Goal: Task Accomplishment & Management: Complete application form

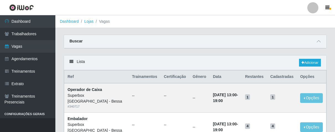
scroll to position [424, 0]
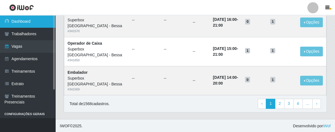
click at [25, 21] on link "Dashboard" at bounding box center [27, 21] width 55 height 12
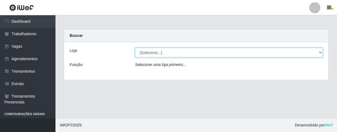
click at [319, 53] on select "[Selecione...] Superbox [GEOGRAPHIC_DATA] - Bessa" at bounding box center [229, 53] width 188 height 10
select select "206"
click at [135, 48] on select "[Selecione...] Superbox [GEOGRAPHIC_DATA] - Bessa" at bounding box center [229, 53] width 188 height 10
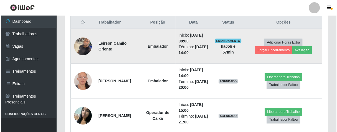
scroll to position [183, 0]
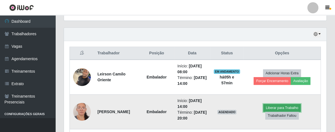
click at [273, 106] on button "Liberar para Trabalho" at bounding box center [281, 108] width 37 height 8
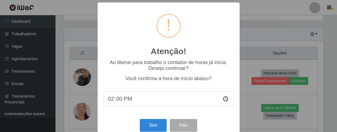
scroll to position [12, 0]
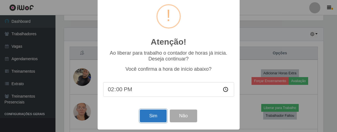
click at [155, 113] on button "Sim" at bounding box center [153, 115] width 27 height 13
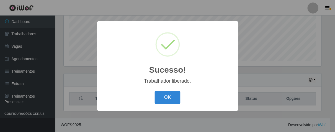
scroll to position [276941, 276797]
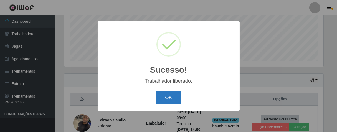
click at [170, 101] on button "OK" at bounding box center [168, 97] width 26 height 13
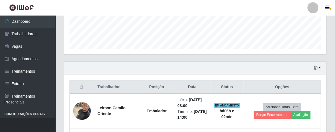
scroll to position [162, 0]
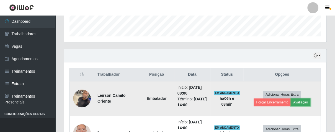
click at [300, 103] on button "Avaliação" at bounding box center [301, 102] width 20 height 8
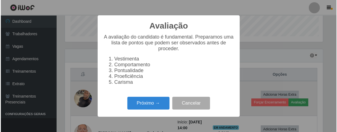
scroll to position [115, 259]
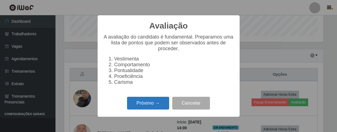
click at [152, 110] on button "Próximo →" at bounding box center [148, 103] width 42 height 13
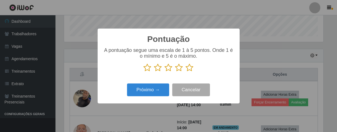
scroll to position [276941, 276797]
click at [190, 68] on icon at bounding box center [190, 67] width 8 height 8
click at [186, 72] on input "radio" at bounding box center [186, 72] width 0 height 0
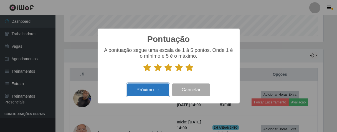
click at [143, 96] on button "Próximo →" at bounding box center [148, 89] width 42 height 13
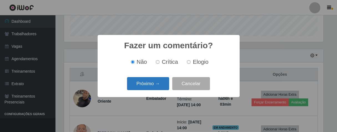
click at [147, 84] on button "Próximo →" at bounding box center [148, 83] width 42 height 13
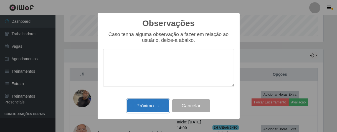
click at [149, 107] on button "Próximo →" at bounding box center [148, 105] width 42 height 13
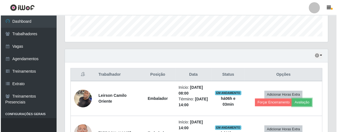
scroll to position [115, 262]
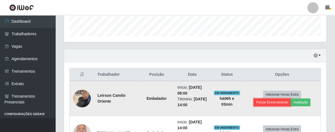
click at [262, 101] on button "Forçar Encerramento" at bounding box center [272, 102] width 37 height 8
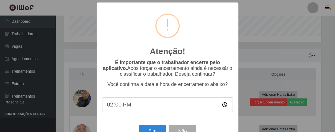
scroll to position [115, 259]
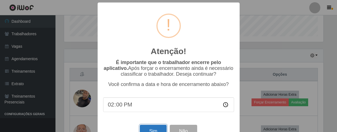
click at [160, 130] on button "Sim" at bounding box center [153, 131] width 27 height 13
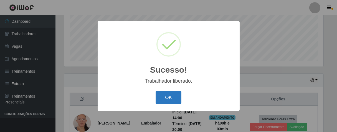
click at [179, 103] on button "OK" at bounding box center [168, 97] width 26 height 13
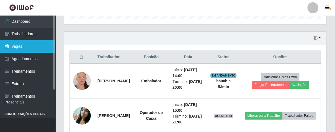
scroll to position [149, 0]
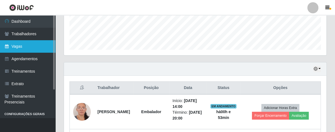
click at [33, 44] on link "Vagas" at bounding box center [27, 46] width 55 height 12
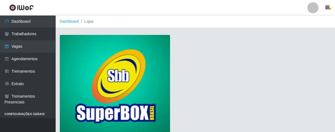
click at [95, 64] on img at bounding box center [115, 85] width 110 height 100
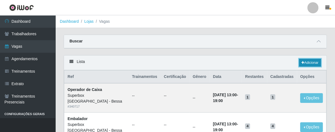
click at [308, 62] on link "Adicionar" at bounding box center [310, 63] width 22 height 8
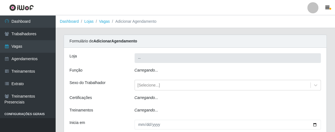
type input "Superbox [GEOGRAPHIC_DATA] - Bessa"
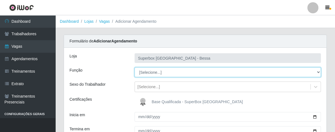
click at [317, 70] on select "[Selecione...] ASG ASG + ASG ++ Embalador Embalador + Embalador ++ Operador de …" at bounding box center [228, 72] width 187 height 10
select select "1"
click at [135, 67] on select "[Selecione...] ASG ASG + ASG ++ Embalador Embalador + Embalador ++ Operador de …" at bounding box center [228, 72] width 187 height 10
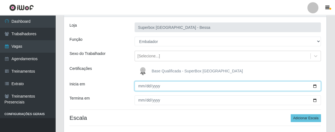
click at [140, 88] on input "Inicia em" at bounding box center [228, 86] width 187 height 10
type input "[DATE]"
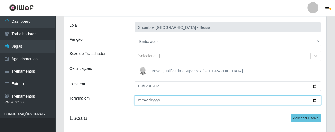
click at [139, 99] on input "Termina em" at bounding box center [228, 100] width 187 height 10
type input "[DATE]"
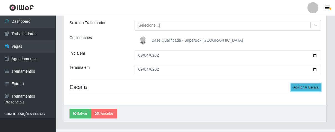
click at [300, 88] on button "Adicionar Escala" at bounding box center [306, 87] width 30 height 8
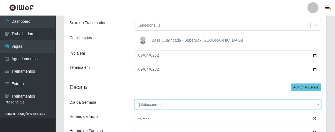
click at [319, 104] on select "[Selecione...] Segunda Terça Quarta Quinta Sexta Sábado Domingo" at bounding box center [228, 104] width 187 height 10
select select "4"
click at [135, 99] on select "[Selecione...] Segunda Terça Quarta Quinta Sexta Sábado Domingo" at bounding box center [228, 104] width 187 height 10
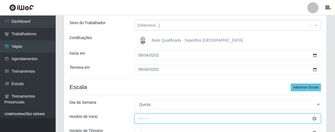
click at [140, 117] on input "Horário de Inicio" at bounding box center [228, 119] width 187 height 10
type input "08:00"
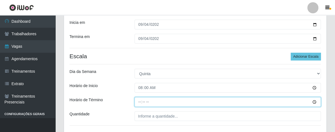
click at [140, 103] on input "Horário de Término" at bounding box center [228, 102] width 187 height 10
type input "14:00"
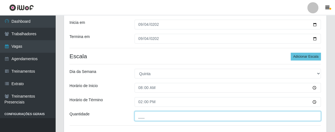
click at [148, 116] on input "___" at bounding box center [228, 116] width 187 height 10
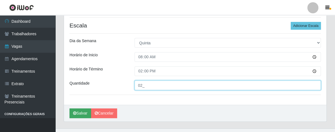
type input "02_"
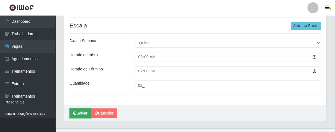
click at [83, 108] on button "Salvar" at bounding box center [81, 113] width 22 height 10
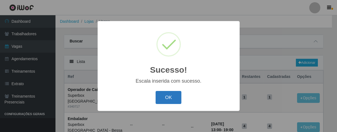
click at [175, 94] on button "OK" at bounding box center [168, 97] width 26 height 13
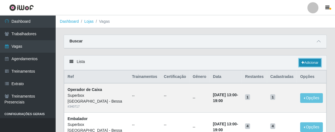
click at [305, 63] on link "Adicionar" at bounding box center [310, 63] width 22 height 8
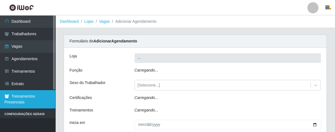
type input "Superbox [GEOGRAPHIC_DATA] - Bessa"
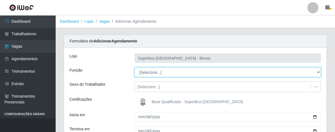
click at [317, 68] on select "[Selecione...] ASG ASG + ASG ++ Embalador Embalador + Embalador ++ Operador de …" at bounding box center [228, 72] width 187 height 10
select select "22"
click at [135, 67] on select "[Selecione...] ASG ASG + ASG ++ Embalador Embalador + Embalador ++ Operador de …" at bounding box center [228, 72] width 187 height 10
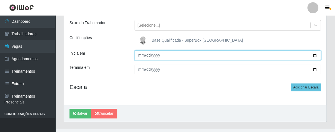
click at [140, 55] on input "Inicia em" at bounding box center [228, 55] width 187 height 10
type input "[DATE]"
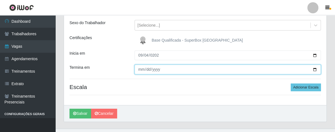
click at [138, 68] on input "Termina em" at bounding box center [228, 70] width 187 height 10
type input "[DATE]"
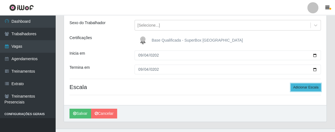
click at [307, 90] on button "Adicionar Escala" at bounding box center [306, 87] width 30 height 8
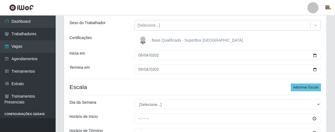
click at [316, 99] on div "Loja Superbox [GEOGRAPHIC_DATA] - Bessa Função [Selecione...] ASG ASG + ASG ++ …" at bounding box center [195, 76] width 263 height 180
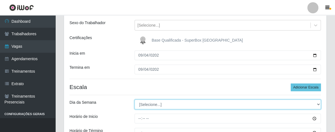
click at [317, 101] on select "[Selecione...] Segunda Terça Quarta Quinta Sexta Sábado Domingo" at bounding box center [228, 104] width 187 height 10
select select "4"
click at [135, 99] on select "[Selecione...] Segunda Terça Quarta Quinta Sexta Sábado Domingo" at bounding box center [228, 104] width 187 height 10
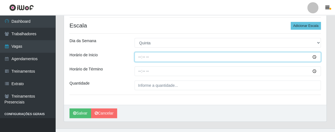
drag, startPoint x: 138, startPoint y: 55, endPoint x: 141, endPoint y: 56, distance: 3.2
click at [140, 55] on input "Horário de Inicio" at bounding box center [228, 57] width 187 height 10
type input "16:00"
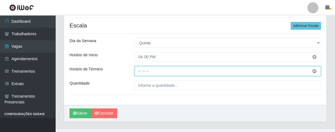
click at [141, 72] on input "Horário de Término" at bounding box center [228, 71] width 187 height 10
type input "21:00"
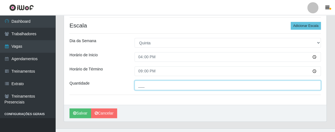
click at [149, 86] on input "___" at bounding box center [228, 85] width 187 height 10
type input "02_"
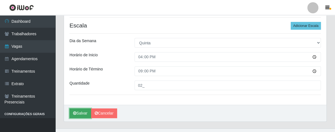
click at [81, 113] on button "Salvar" at bounding box center [81, 113] width 22 height 10
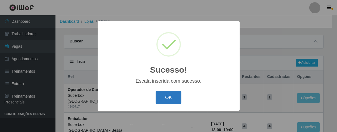
click at [168, 97] on button "OK" at bounding box center [168, 97] width 26 height 13
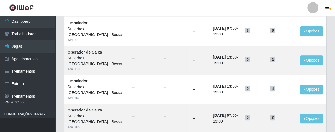
scroll to position [31, 0]
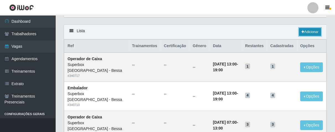
click at [311, 33] on link "Adicionar" at bounding box center [310, 32] width 22 height 8
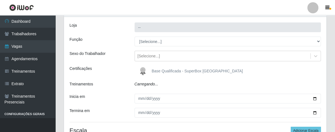
type input "Superbox [GEOGRAPHIC_DATA] - Bessa"
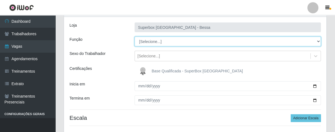
click at [316, 41] on select "[Selecione...] ASG ASG + ASG ++ Embalador Embalador + Embalador ++ Operador de …" at bounding box center [228, 42] width 187 height 10
select select "1"
click at [135, 37] on select "[Selecione...] ASG ASG + ASG ++ Embalador Embalador + Embalador ++ Operador de …" at bounding box center [228, 42] width 187 height 10
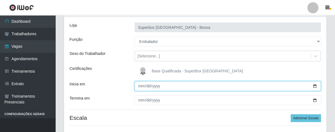
click at [140, 88] on input "Inicia em" at bounding box center [228, 86] width 187 height 10
type input "0220-09-04"
type input "[DATE]"
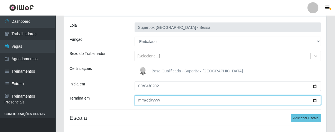
click at [140, 101] on input "Termina em" at bounding box center [228, 100] width 187 height 10
type input "[DATE]"
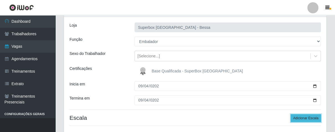
click at [312, 116] on button "Adicionar Escala" at bounding box center [306, 118] width 30 height 8
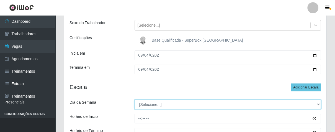
click at [318, 104] on select "[Selecione...] Segunda Terça Quarta Quinta Sexta Sábado Domingo" at bounding box center [228, 104] width 187 height 10
select select "4"
click at [135, 99] on select "[Selecione...] Segunda Terça Quarta Quinta Sexta Sábado Domingo" at bounding box center [228, 104] width 187 height 10
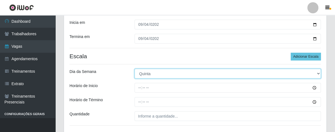
scroll to position [123, 0]
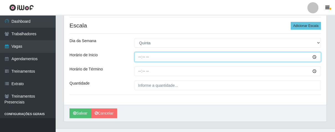
click at [139, 58] on input "Horário de Inicio" at bounding box center [228, 57] width 187 height 10
type input "16:00"
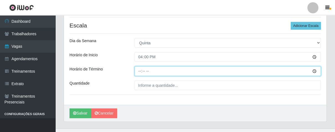
click at [139, 73] on input "Horário de Término" at bounding box center [228, 71] width 187 height 10
type input "21:00"
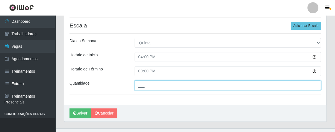
click at [151, 89] on input "___" at bounding box center [228, 85] width 187 height 10
type input "02_"
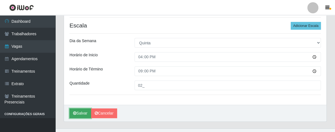
click at [76, 115] on icon "submit" at bounding box center [74, 113] width 3 height 4
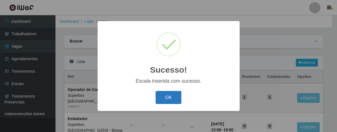
click at [175, 99] on button "OK" at bounding box center [168, 97] width 26 height 13
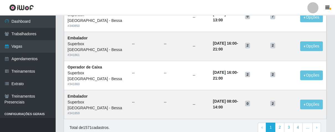
scroll to position [277, 0]
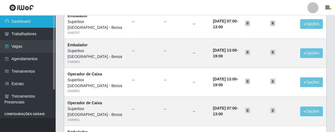
click at [22, 19] on link "Dashboard" at bounding box center [27, 21] width 55 height 12
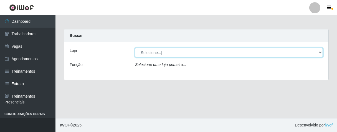
click at [183, 48] on select "[Selecione...] Superbox [GEOGRAPHIC_DATA] - Bessa" at bounding box center [229, 53] width 188 height 10
select select "206"
click at [135, 48] on select "[Selecione...] Superbox [GEOGRAPHIC_DATA] - Bessa" at bounding box center [229, 53] width 188 height 10
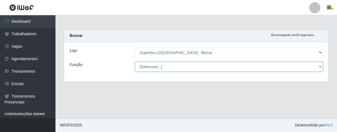
click at [181, 64] on select "[Selecione...] ASG ASG + ASG ++ Embalador Embalador + Embalador ++ Operador de …" at bounding box center [229, 67] width 188 height 10
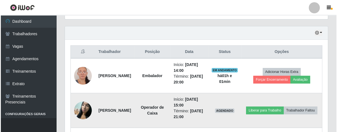
scroll to position [215, 0]
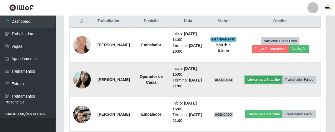
click at [276, 76] on button "Liberar para Trabalho" at bounding box center [263, 80] width 37 height 8
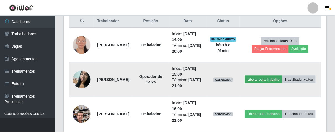
scroll to position [115, 259]
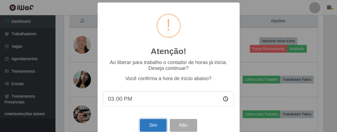
click at [152, 129] on button "Sim" at bounding box center [153, 125] width 27 height 13
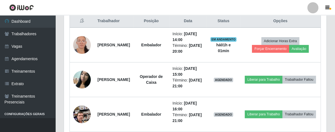
scroll to position [137, 0]
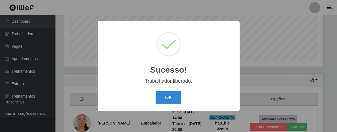
click at [155, 91] on button "OK" at bounding box center [168, 97] width 26 height 13
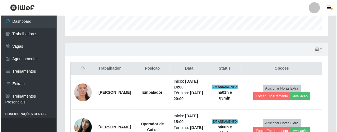
scroll to position [229, 0]
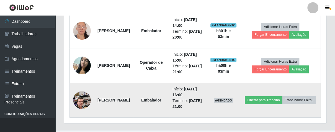
click at [82, 99] on img at bounding box center [82, 100] width 18 height 32
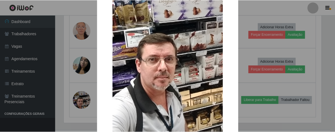
scroll to position [113, 0]
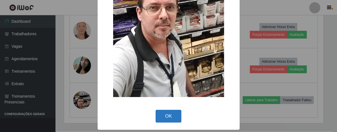
click at [159, 118] on button "OK" at bounding box center [168, 116] width 26 height 13
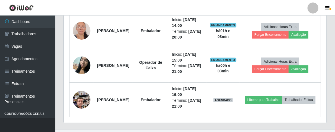
scroll to position [115, 262]
